Goal: Task Accomplishment & Management: Use online tool/utility

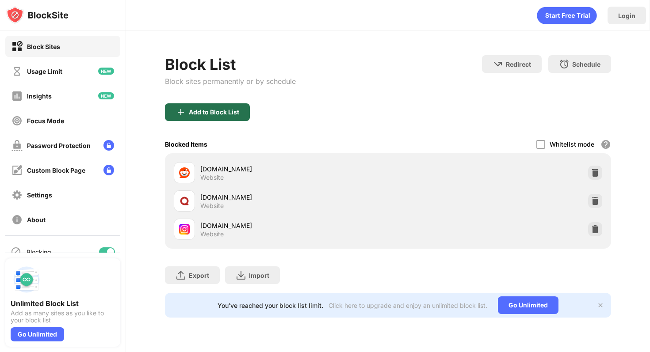
click at [232, 109] on div "Add to Block List" at bounding box center [214, 112] width 50 height 7
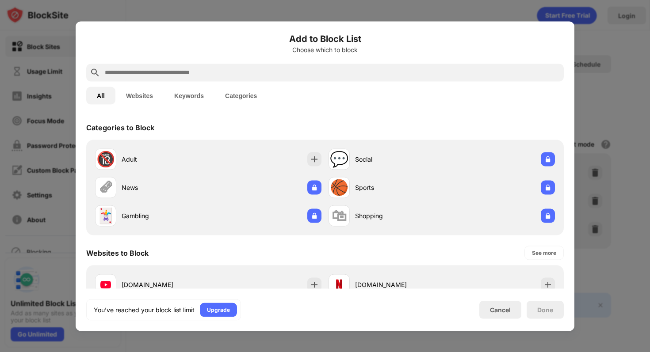
click at [232, 73] on input "text" at bounding box center [332, 72] width 456 height 11
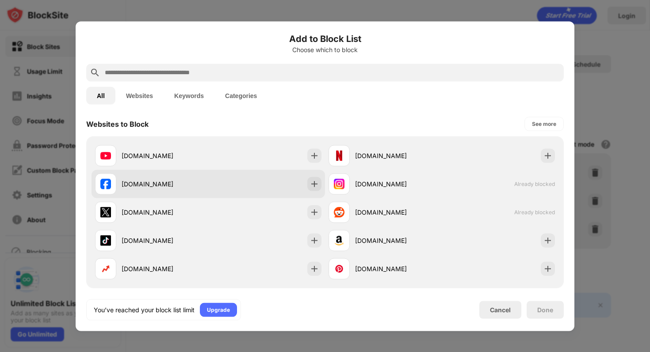
scroll to position [108, 0]
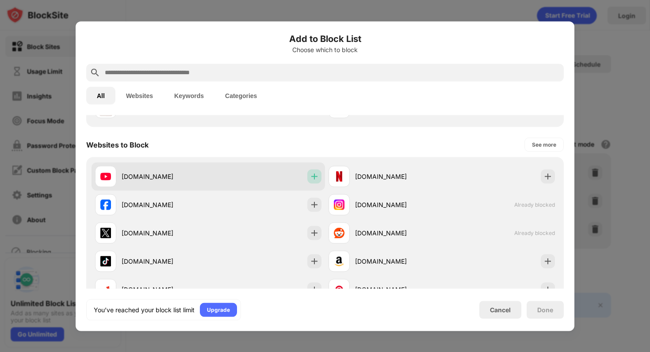
click at [313, 175] on img at bounding box center [314, 176] width 9 height 9
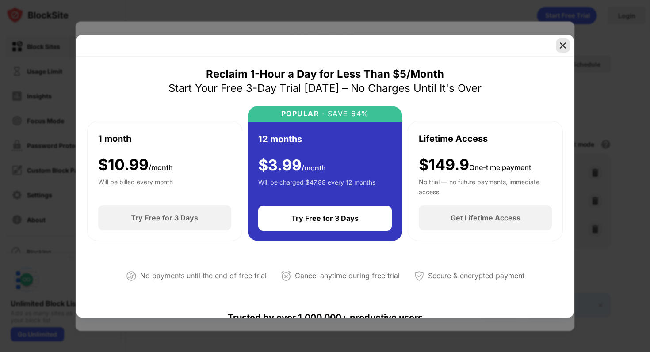
click at [559, 48] on img at bounding box center [562, 45] width 9 height 9
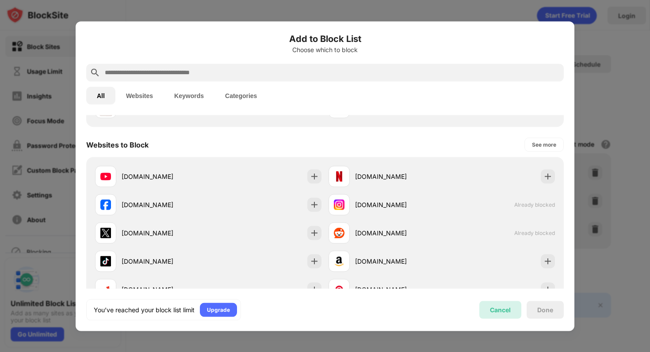
click at [491, 304] on div "Cancel" at bounding box center [500, 310] width 42 height 18
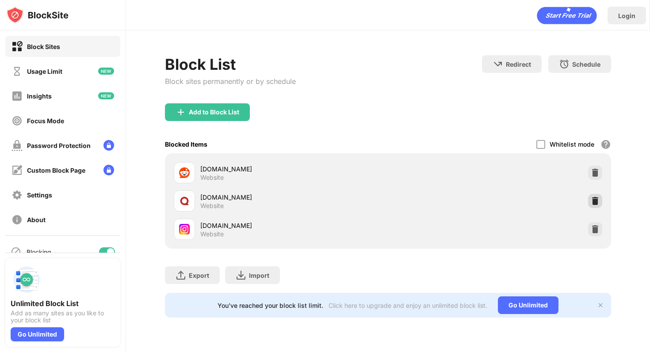
click at [595, 204] on img at bounding box center [594, 201] width 9 height 9
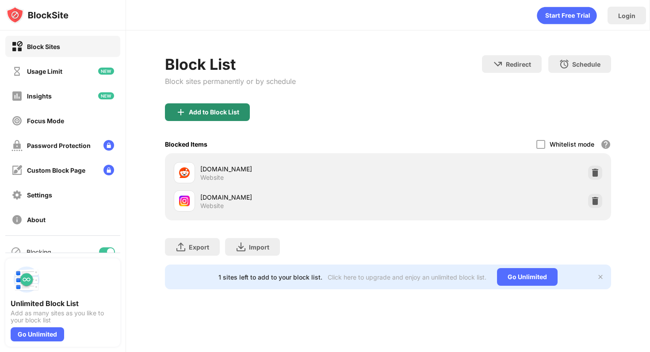
click at [224, 117] on div "Add to Block List" at bounding box center [207, 112] width 85 height 18
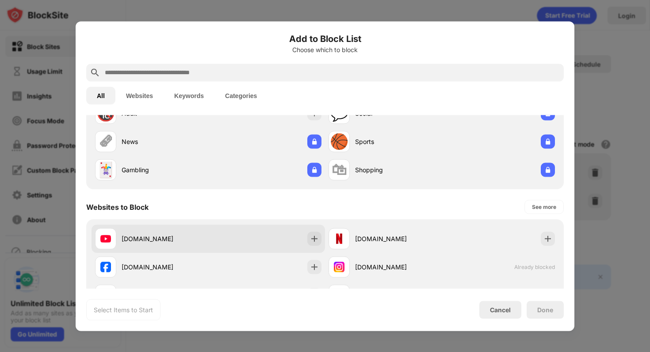
scroll to position [50, 0]
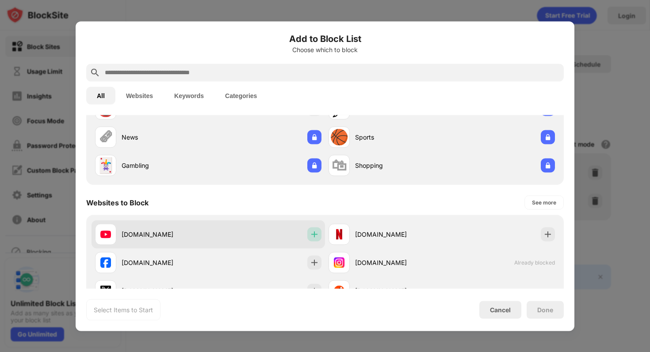
click at [315, 238] on img at bounding box center [314, 234] width 9 height 9
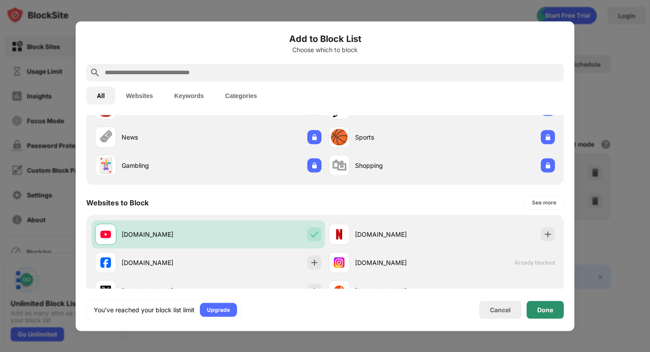
click at [537, 308] on div "Done" at bounding box center [545, 309] width 16 height 7
